Goal: Information Seeking & Learning: Find specific fact

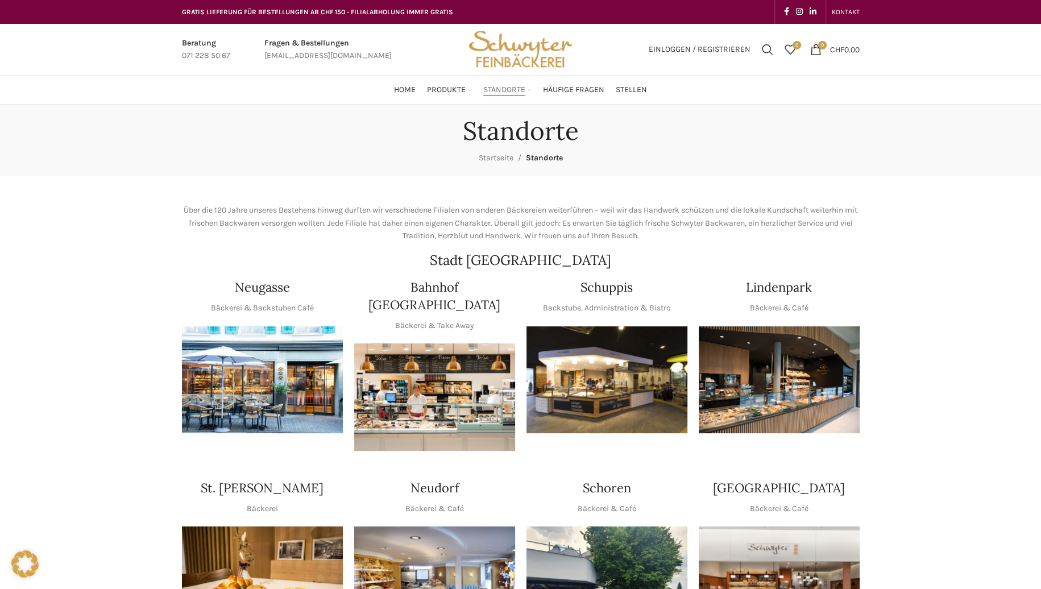
click at [605, 371] on img "1 / 1" at bounding box center [607, 379] width 161 height 107
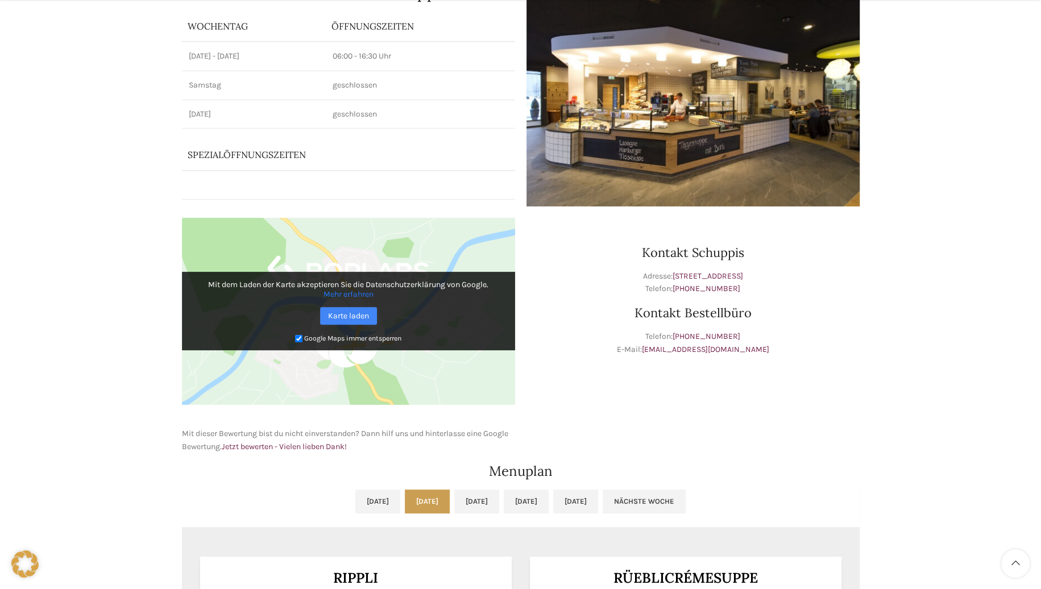
scroll to position [341, 0]
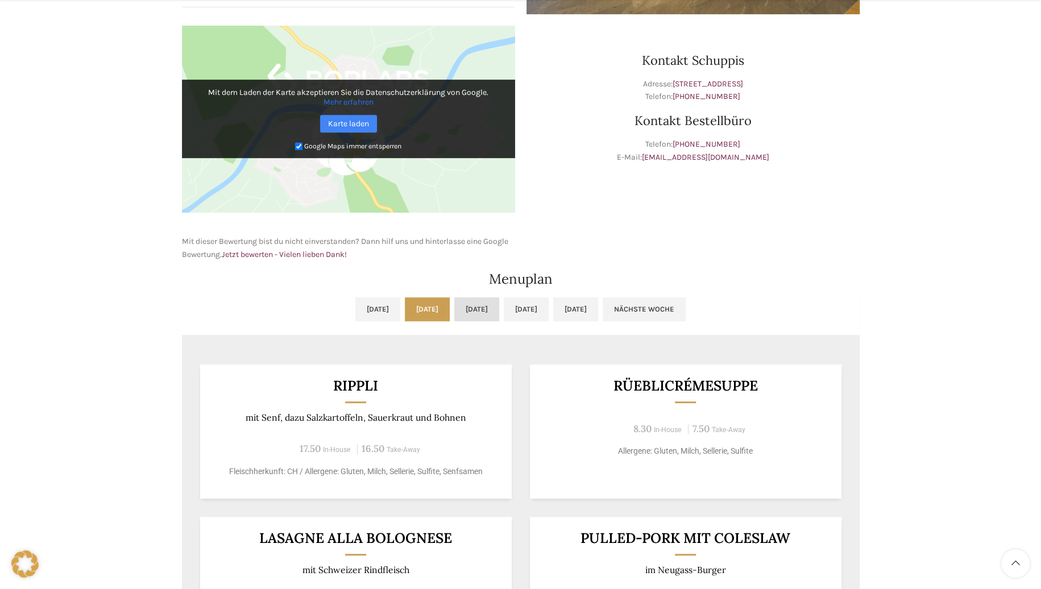
click at [478, 309] on link "Mi, 01.10.2025" at bounding box center [476, 309] width 45 height 24
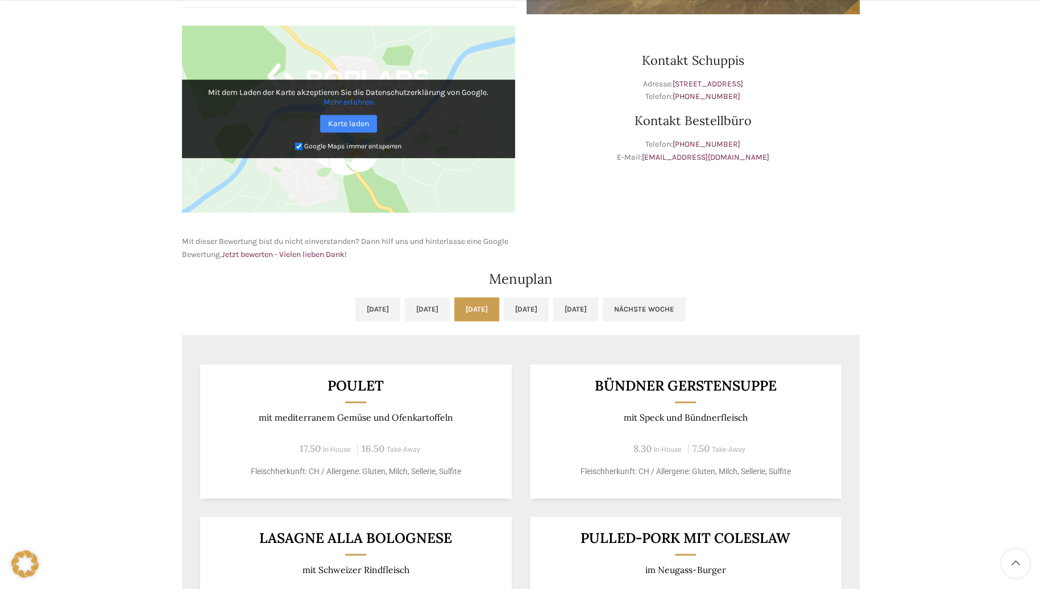
click at [111, 268] on div "Backstubenbistro Schuppis Wochentag ÖFFNUNGSZEITEN Montag - Freitag 06:00 - 16:…" at bounding box center [520, 362] width 1041 height 1199
click at [536, 308] on link "Do, 02.10.2025" at bounding box center [526, 309] width 45 height 24
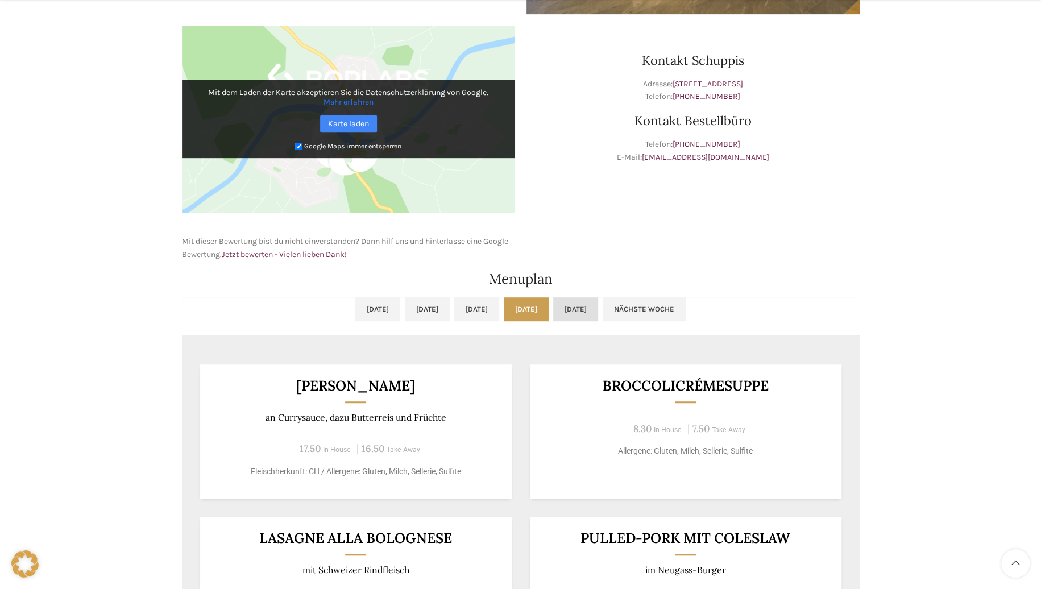
click at [598, 306] on link "Fr, 03.10.2025" at bounding box center [575, 309] width 45 height 24
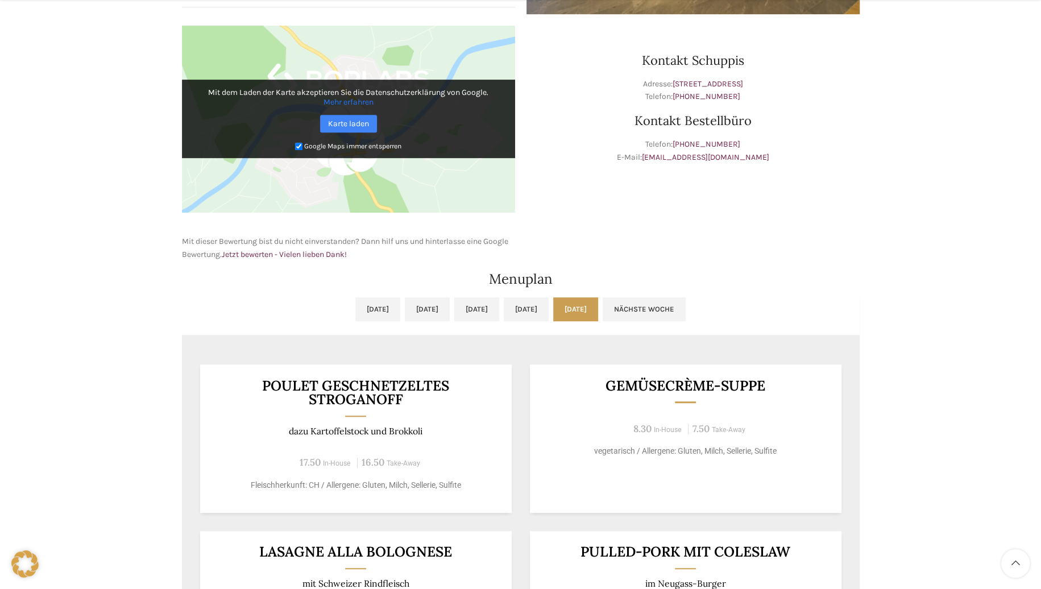
click at [854, 268] on div "Menuplan" at bounding box center [520, 279] width 689 height 25
